Goal: Task Accomplishment & Management: Manage account settings

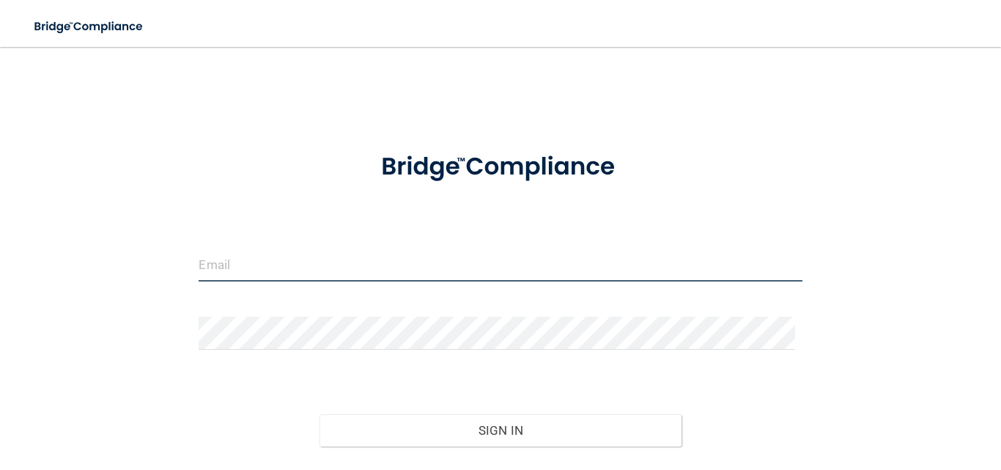
click at [337, 265] on input "email" at bounding box center [500, 264] width 603 height 33
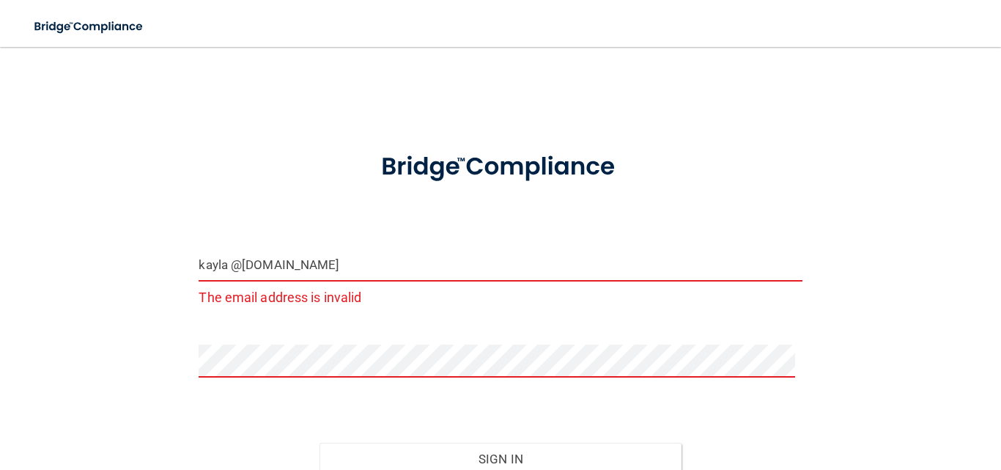
click at [226, 256] on input "kayla @[DOMAIN_NAME]" at bounding box center [500, 264] width 603 height 33
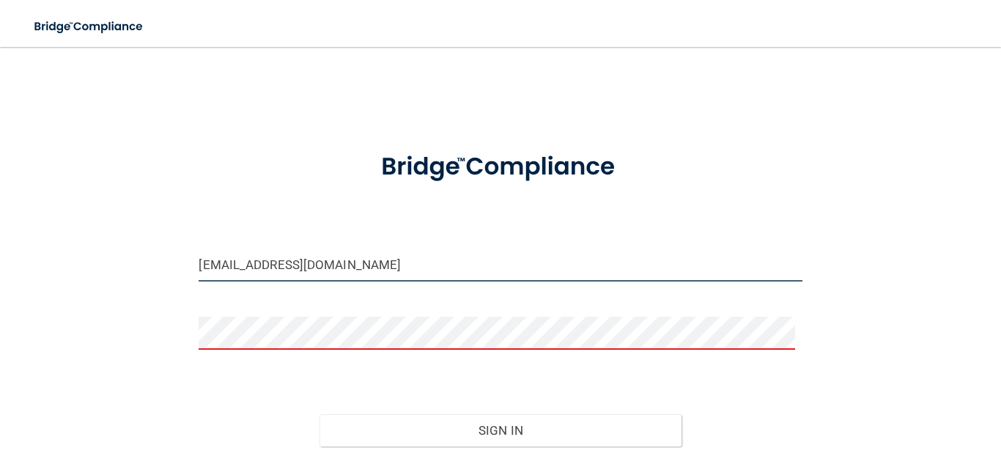
type input "[EMAIL_ADDRESS][DOMAIN_NAME]"
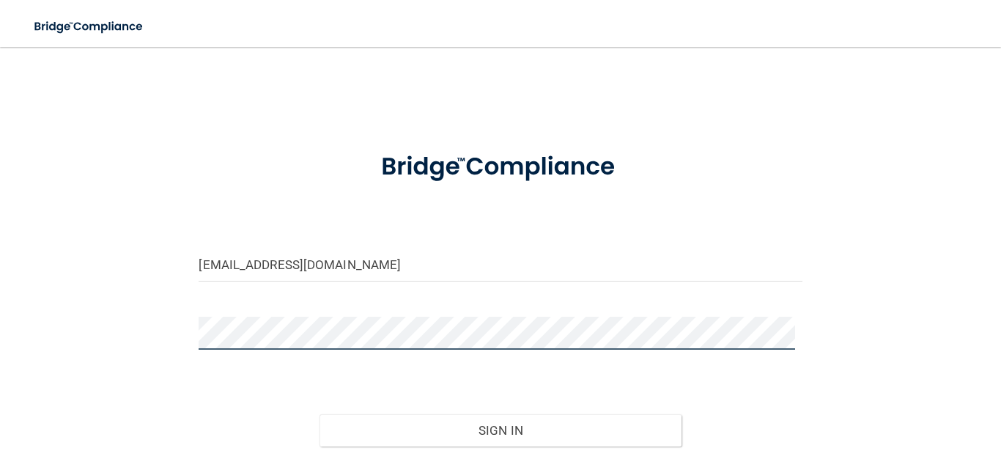
click at [319, 414] on button "Sign In" at bounding box center [500, 430] width 362 height 32
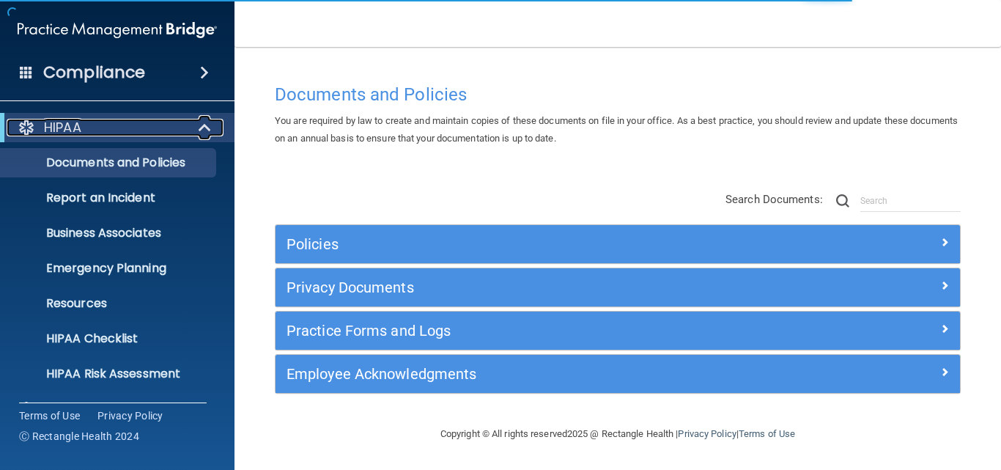
click at [174, 124] on div "HIPAA" at bounding box center [97, 128] width 181 height 18
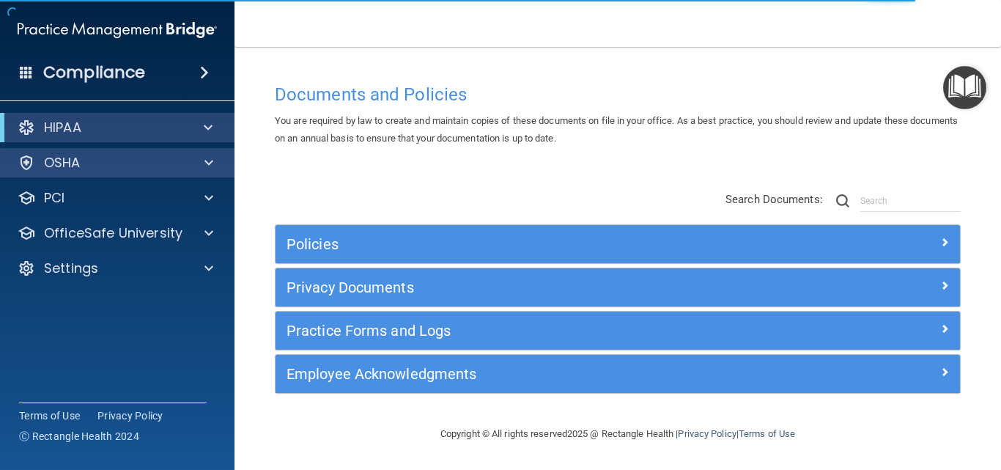
click at [155, 152] on div "OSHA" at bounding box center [117, 162] width 235 height 29
click at [171, 160] on div "OSHA" at bounding box center [98, 163] width 182 height 18
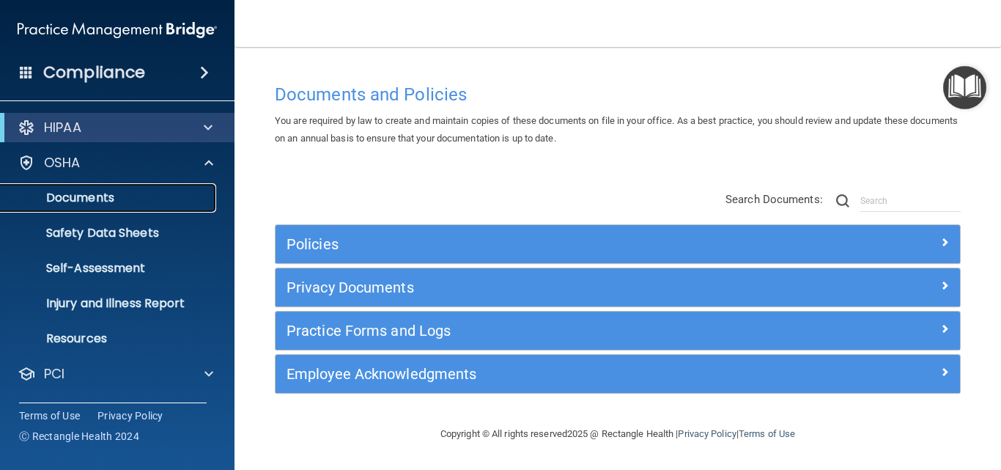
click at [102, 191] on p "Documents" at bounding box center [110, 198] width 200 height 15
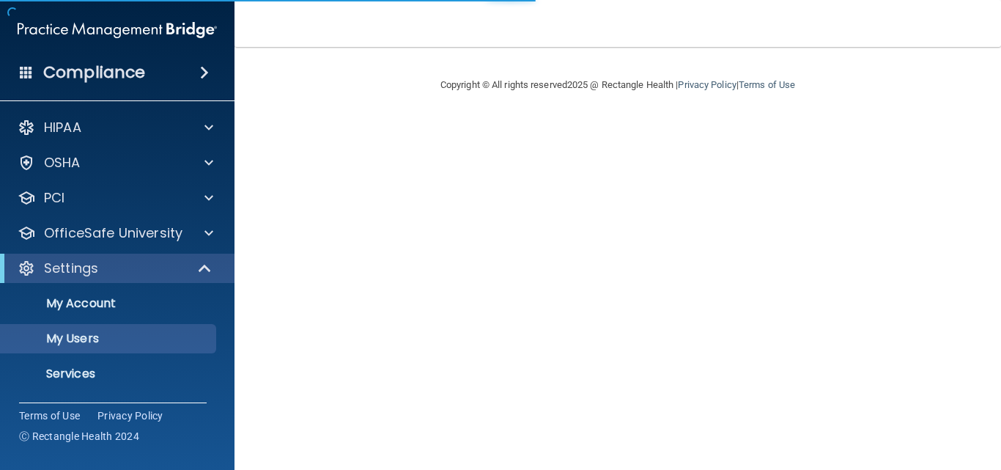
select select "20"
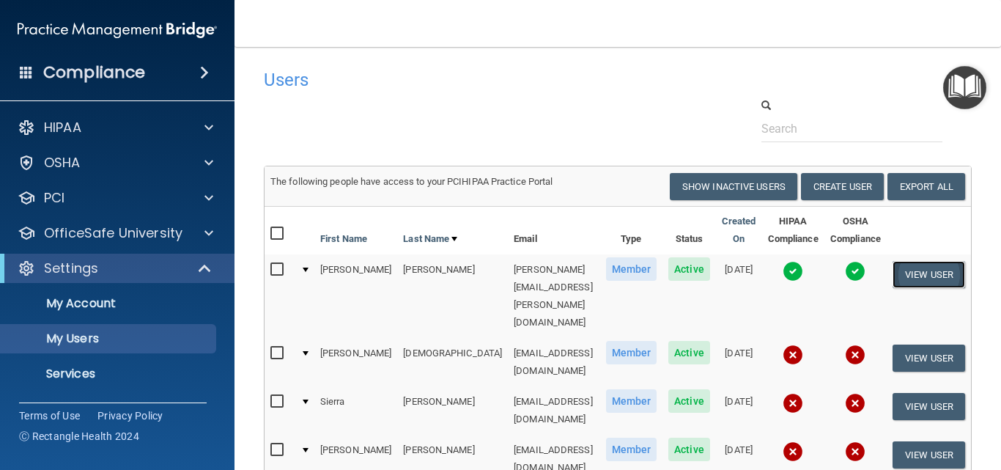
click at [944, 273] on button "View User" at bounding box center [928, 274] width 73 height 27
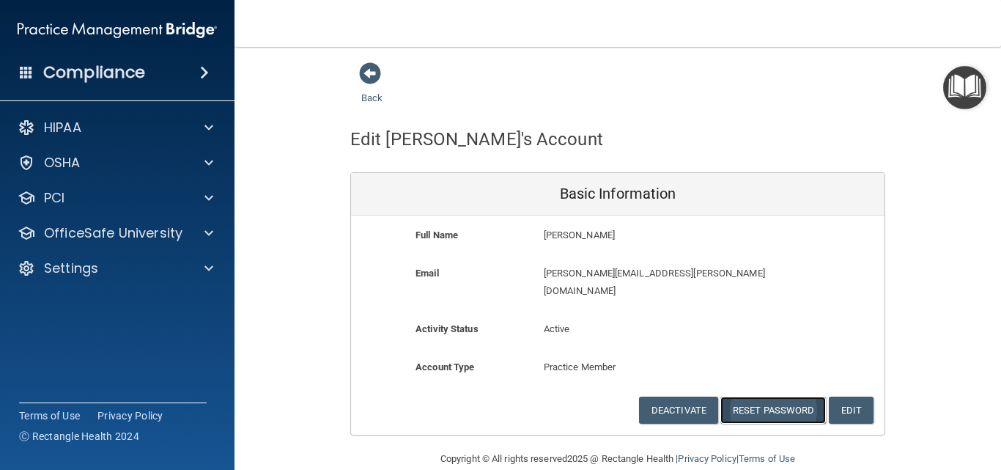
click at [789, 398] on button "Reset Password" at bounding box center [773, 409] width 106 height 27
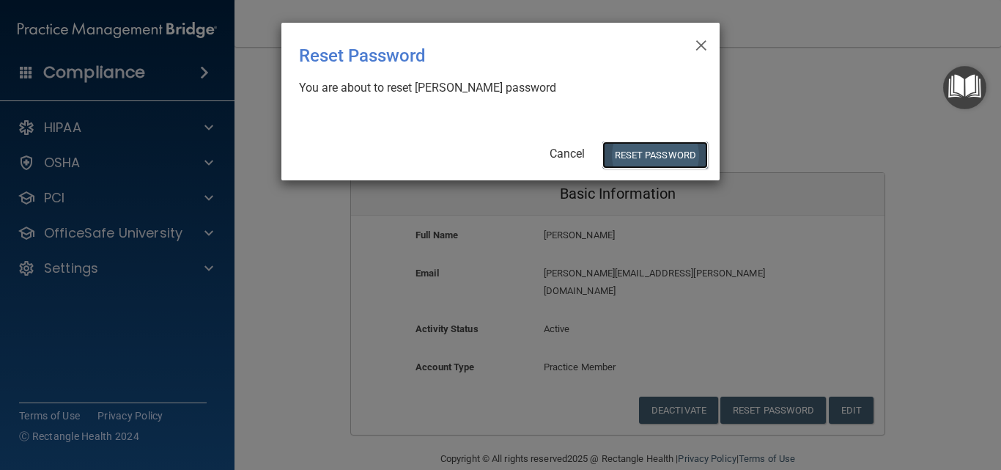
click at [647, 160] on button "Reset Password" at bounding box center [655, 154] width 106 height 27
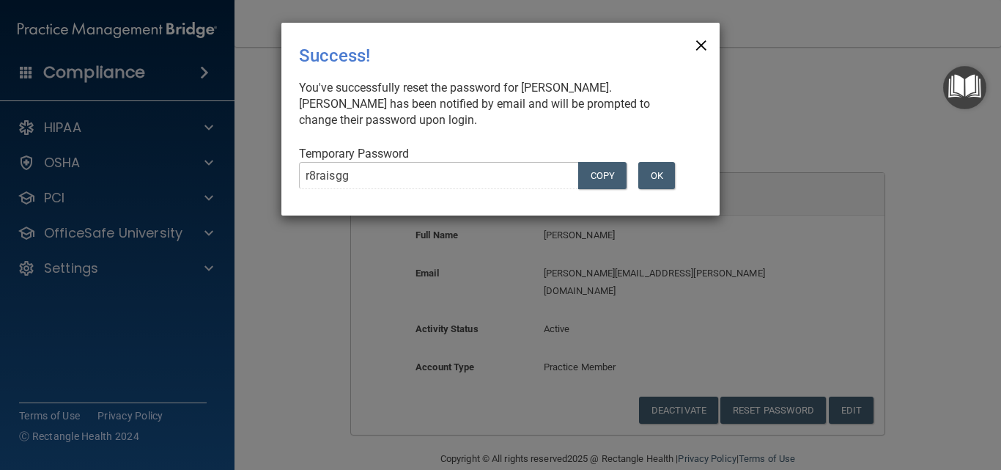
click at [700, 41] on span "×" at bounding box center [701, 43] width 13 height 29
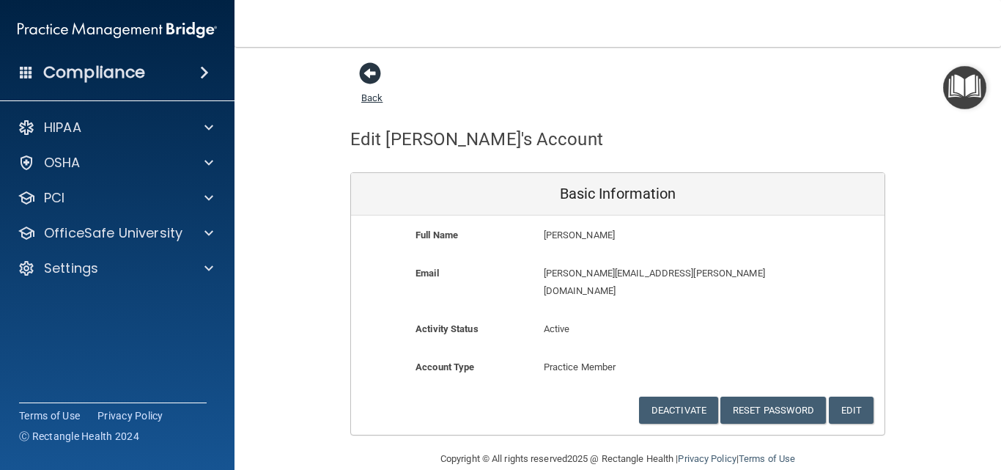
click at [361, 67] on span at bounding box center [370, 73] width 22 height 22
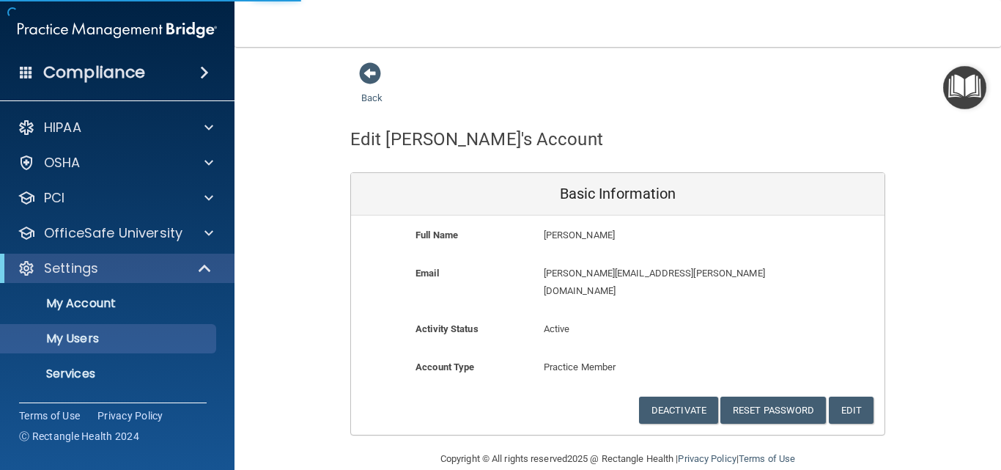
select select "20"
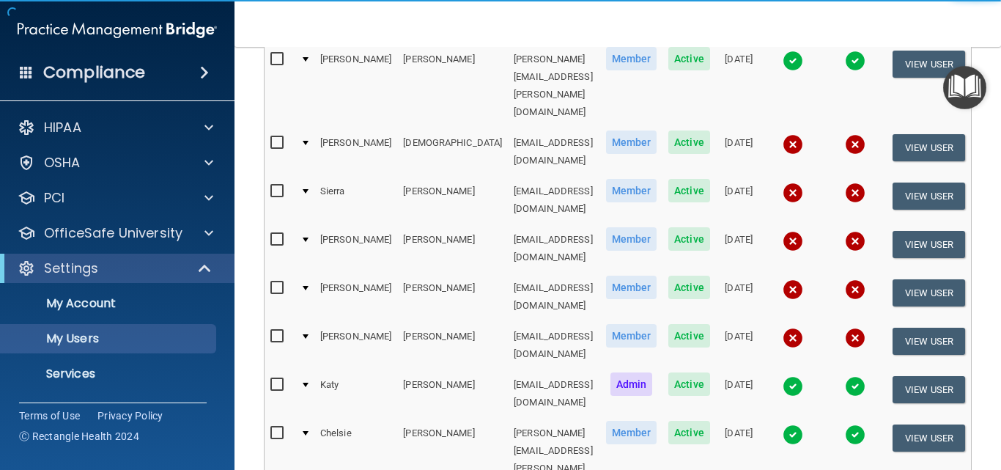
scroll to position [220, 0]
